Goal: Information Seeking & Learning: Learn about a topic

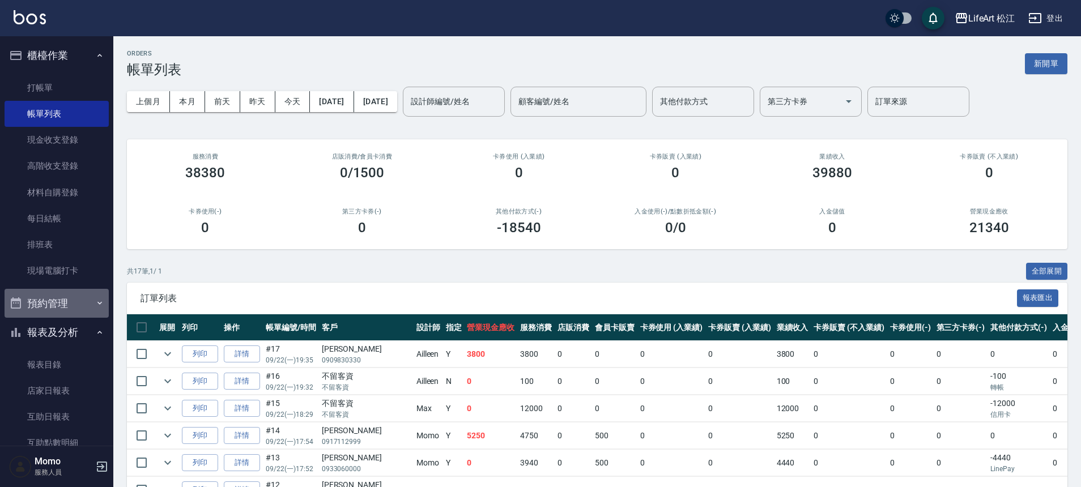
click at [79, 315] on button "預約管理" at bounding box center [57, 303] width 104 height 29
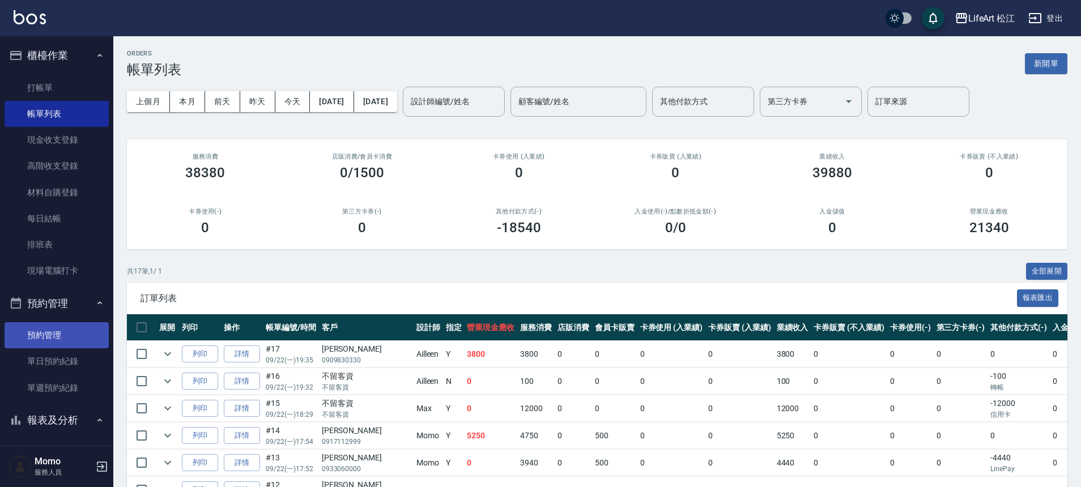
click at [64, 348] on link "預約管理" at bounding box center [57, 335] width 104 height 26
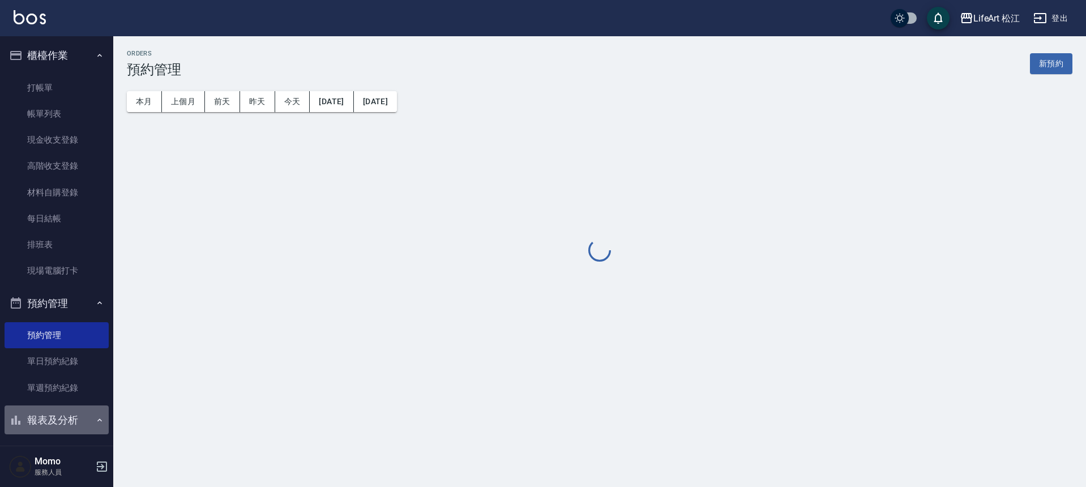
click at [59, 427] on button "報表及分析" at bounding box center [57, 419] width 104 height 29
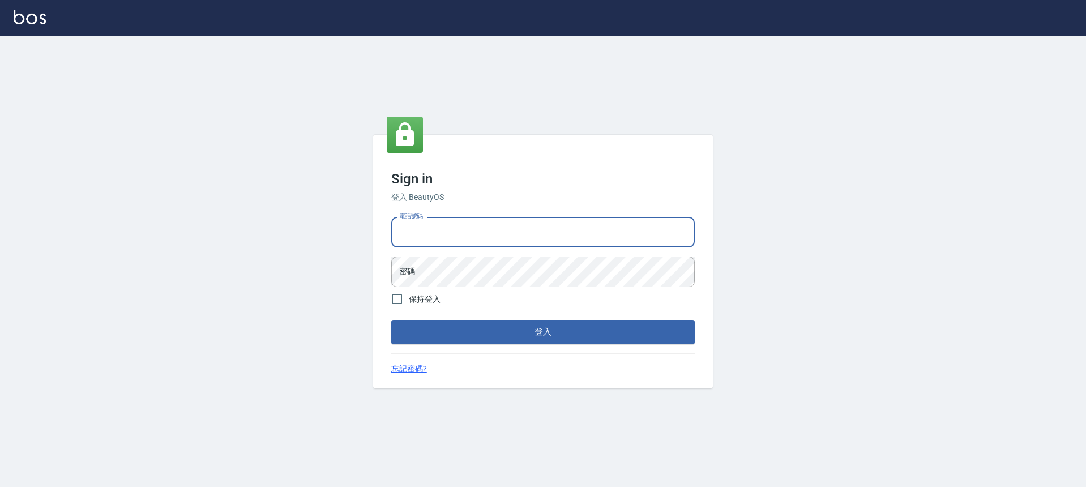
click at [514, 232] on input "電話號碼" at bounding box center [543, 232] width 304 height 31
type input "0966425575"
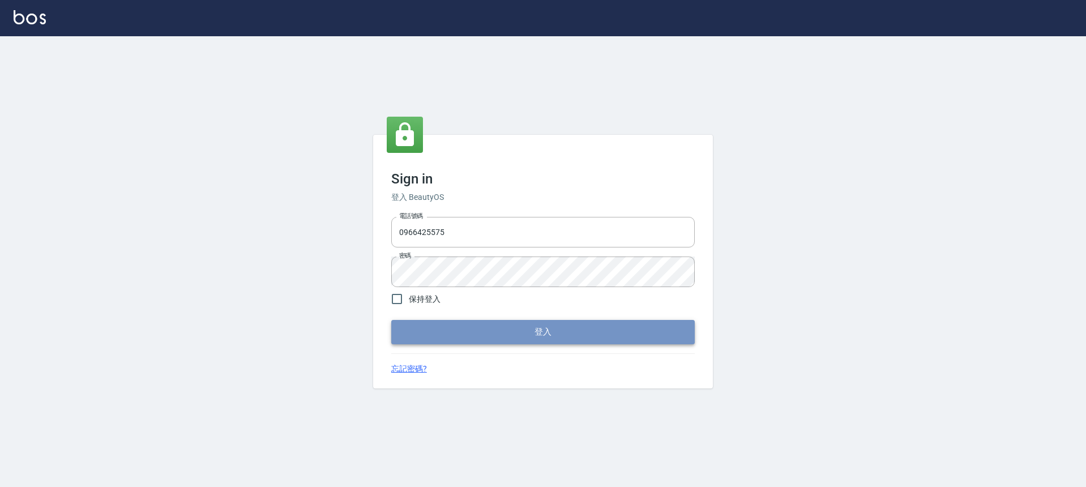
click at [529, 327] on button "登入" at bounding box center [543, 332] width 304 height 24
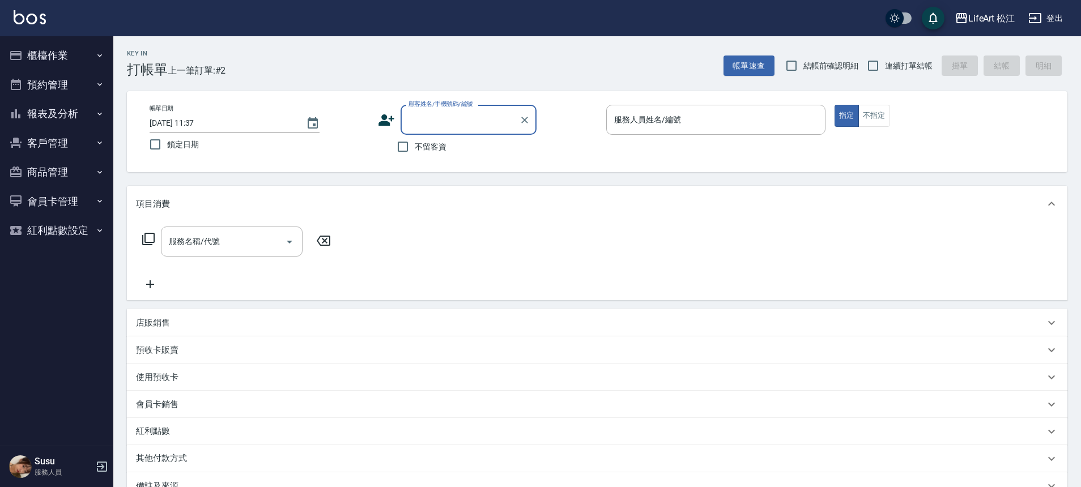
click at [63, 121] on button "報表及分析" at bounding box center [57, 113] width 104 height 29
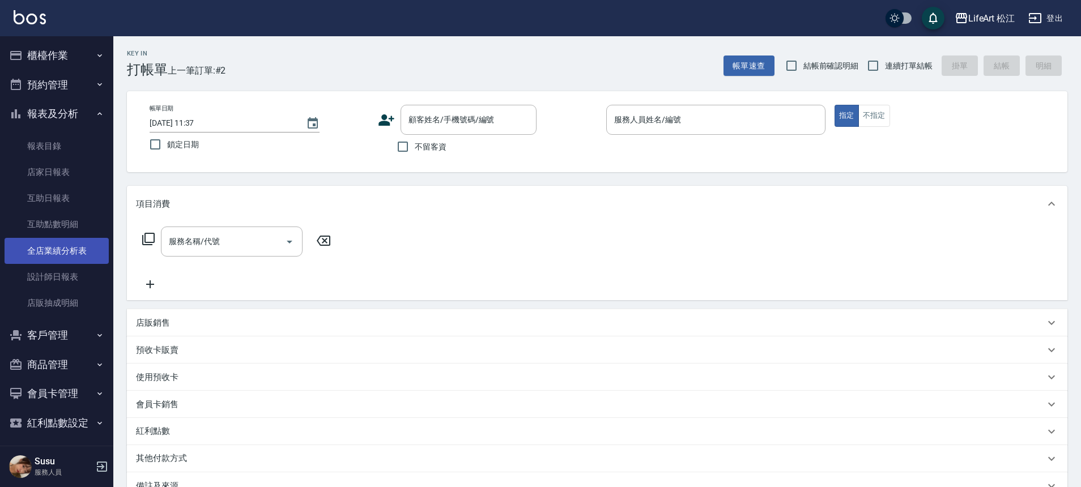
click at [74, 250] on link "全店業績分析表" at bounding box center [57, 251] width 104 height 26
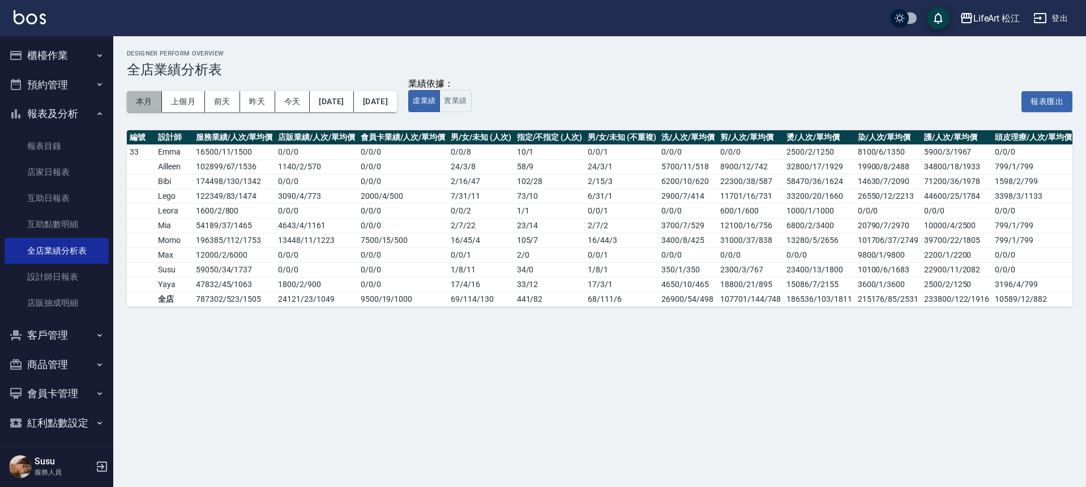
click at [148, 106] on button "本月" at bounding box center [144, 101] width 35 height 21
click at [471, 108] on button "實業績" at bounding box center [455, 101] width 32 height 22
click at [440, 105] on button "虛業績" at bounding box center [424, 101] width 32 height 22
click at [140, 98] on button "本月" at bounding box center [144, 101] width 35 height 21
click at [142, 98] on button "本月" at bounding box center [144, 101] width 35 height 21
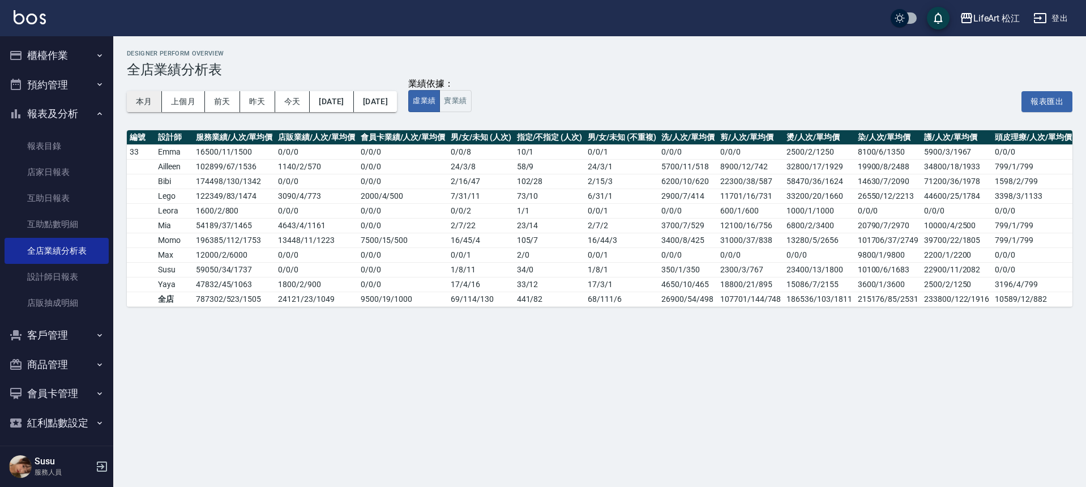
click at [155, 111] on div "本月 上個月 前天 昨天 今天 2025/09/01 2025/09/30" at bounding box center [262, 102] width 270 height 48
click at [471, 105] on button "實業績" at bounding box center [455, 101] width 32 height 22
click at [440, 101] on button "虛業績" at bounding box center [424, 101] width 32 height 22
click at [471, 98] on button "實業績" at bounding box center [455, 101] width 32 height 22
click at [440, 104] on button "虛業績" at bounding box center [424, 101] width 32 height 22
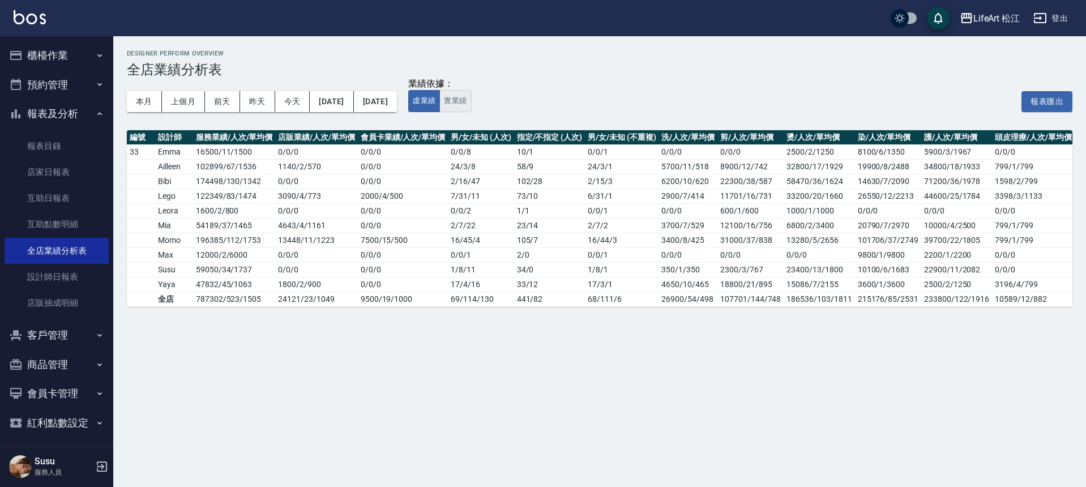
click at [471, 97] on button "實業績" at bounding box center [455, 101] width 32 height 22
click at [440, 104] on button "虛業績" at bounding box center [424, 101] width 32 height 22
click at [471, 104] on button "實業績" at bounding box center [455, 101] width 32 height 22
click at [440, 109] on button "虛業績" at bounding box center [424, 101] width 32 height 22
click at [471, 109] on button "實業績" at bounding box center [455, 101] width 32 height 22
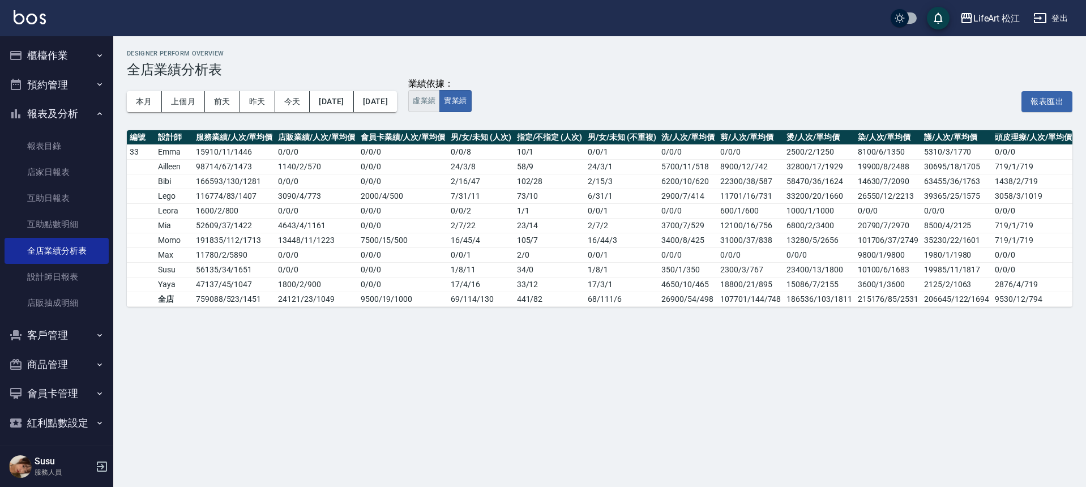
click at [440, 112] on button "虛業績" at bounding box center [424, 101] width 32 height 22
click at [70, 39] on ul "櫃檯作業 打帳單 帳單列表 現金收支登錄 高階收支登錄 材料自購登錄 每日結帳 排班表 現場電腦打卡 預約管理 預約管理 單日預約紀錄 單週預約紀錄 報表及分…" at bounding box center [57, 238] width 104 height 405
click at [68, 45] on button "櫃檯作業" at bounding box center [57, 55] width 104 height 29
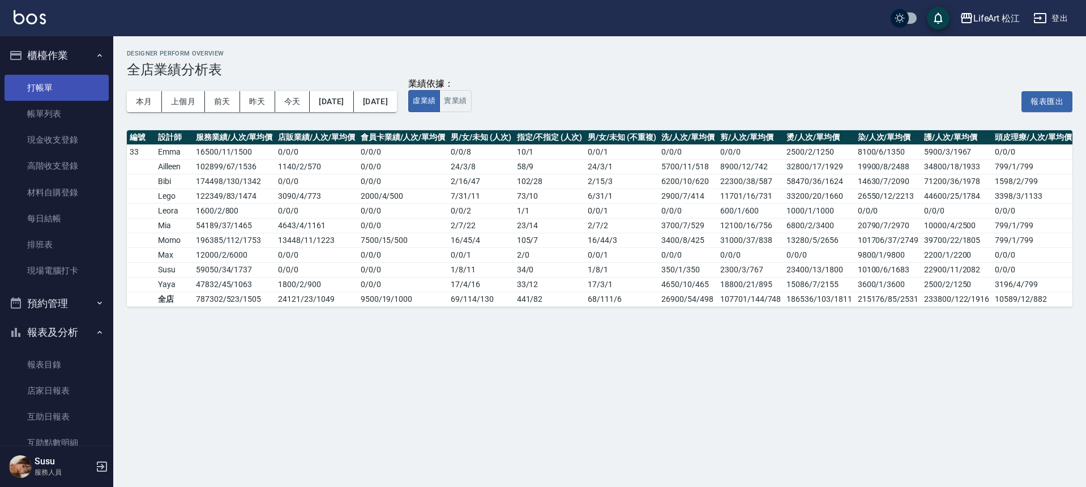
click at [61, 87] on link "打帳單" at bounding box center [57, 88] width 104 height 26
